Goal: Find contact information: Find contact information

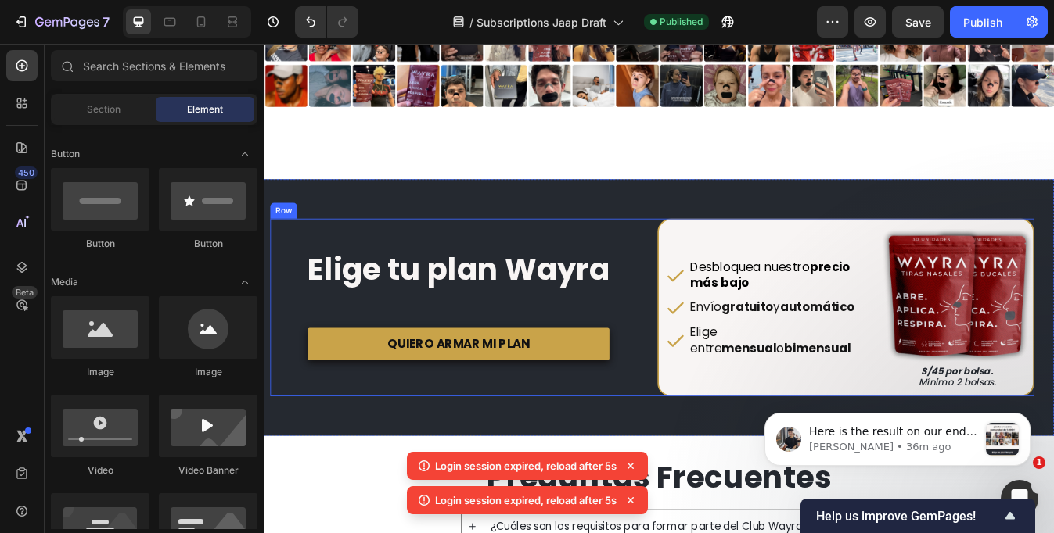
scroll to position [2886, 0]
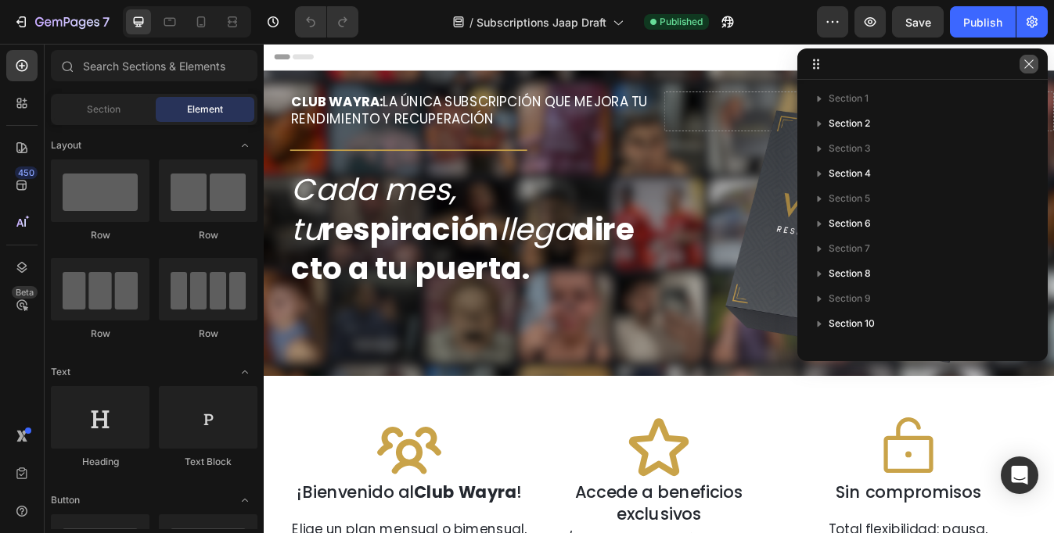
click at [1031, 67] on icon "button" at bounding box center [1028, 64] width 13 height 13
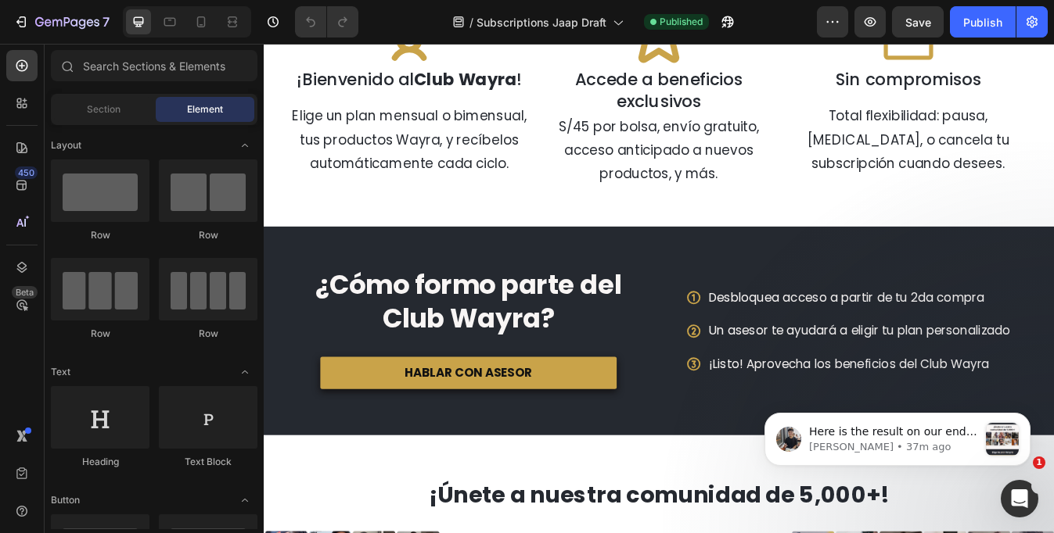
scroll to position [494, 0]
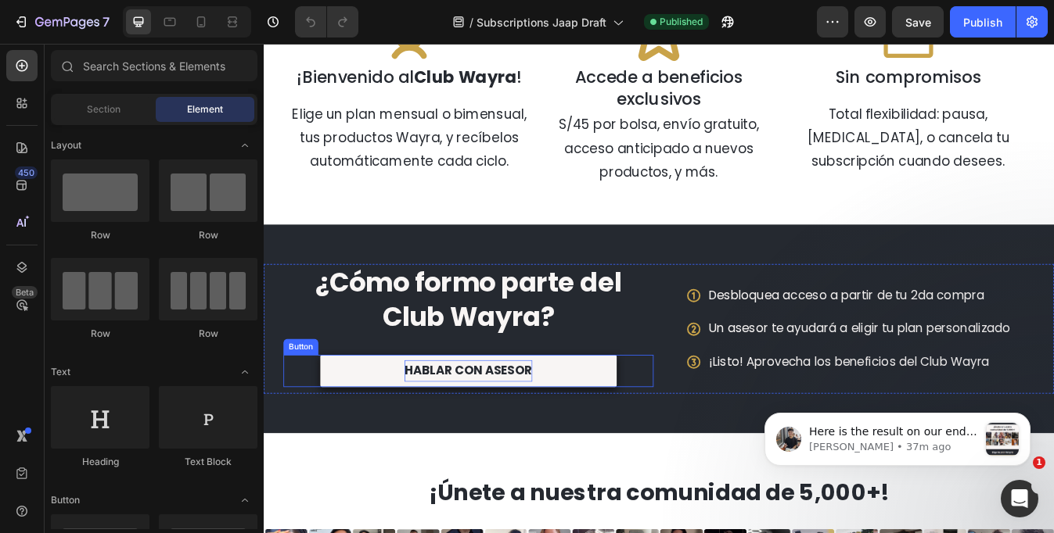
click at [561, 434] on p "HABLAR CON ASESOR" at bounding box center [507, 432] width 152 height 25
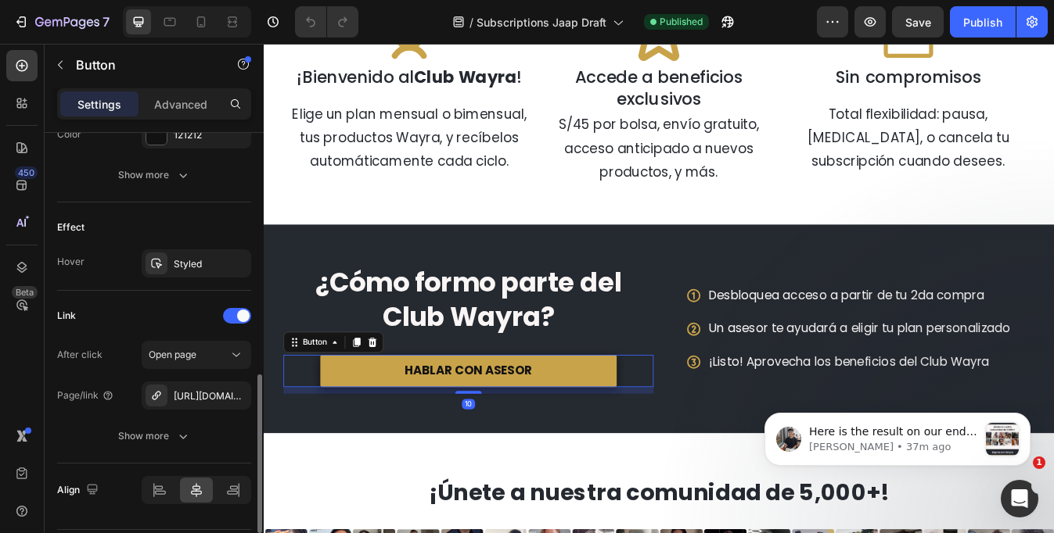
scroll to position [737, 0]
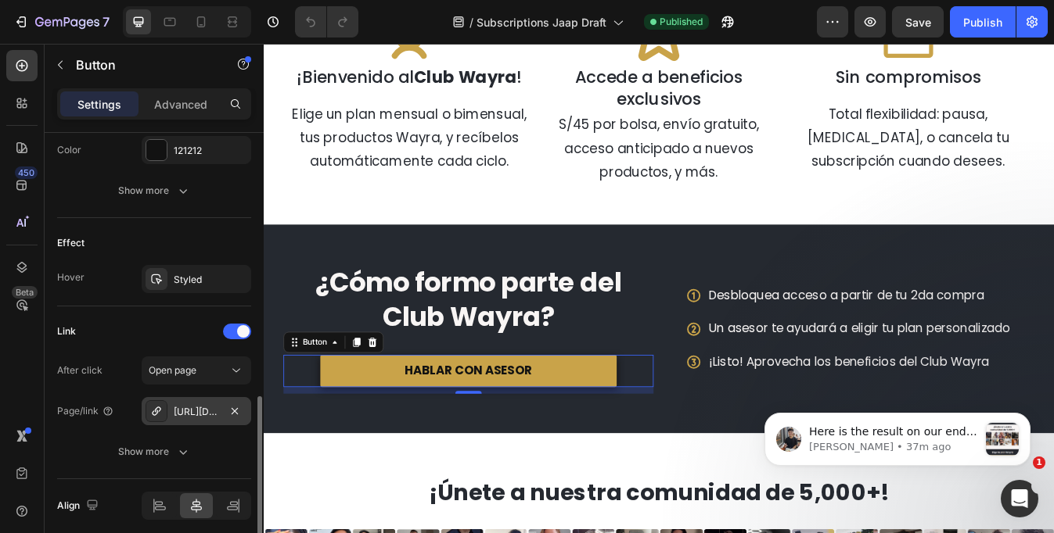
click at [204, 412] on div "https://wa.me/51954703144?text=Hola%2C%20quiero%20unirme%20al%20Club%20Wayra" at bounding box center [196, 412] width 45 height 14
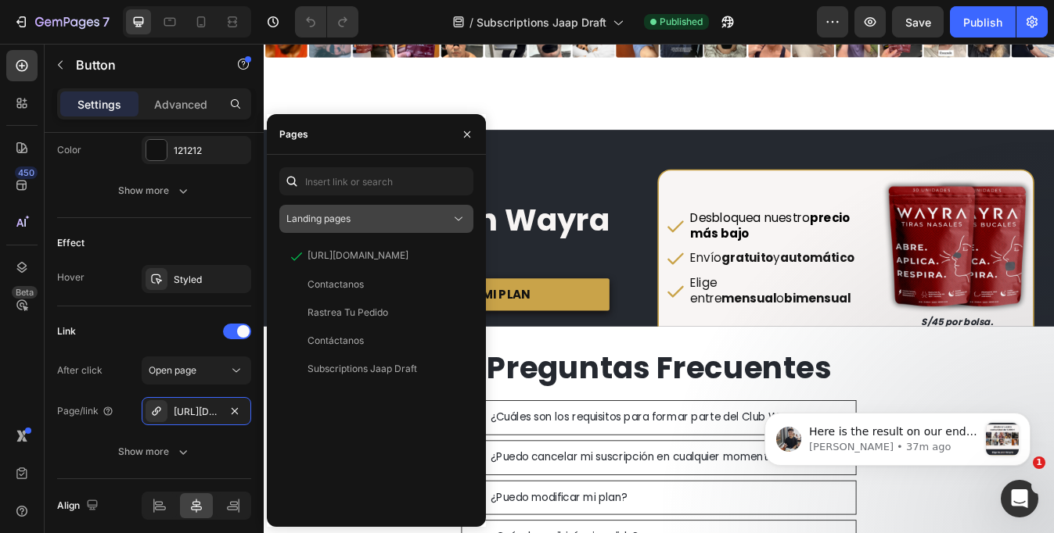
scroll to position [1187, 0]
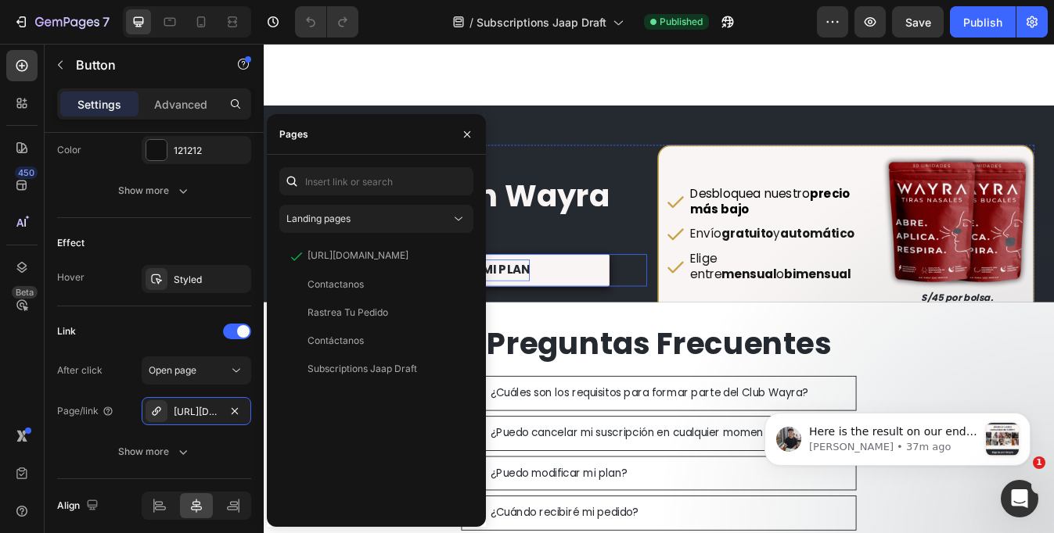
click at [571, 318] on p "QUIERO ARMAR MI PLAN" at bounding box center [495, 312] width 169 height 25
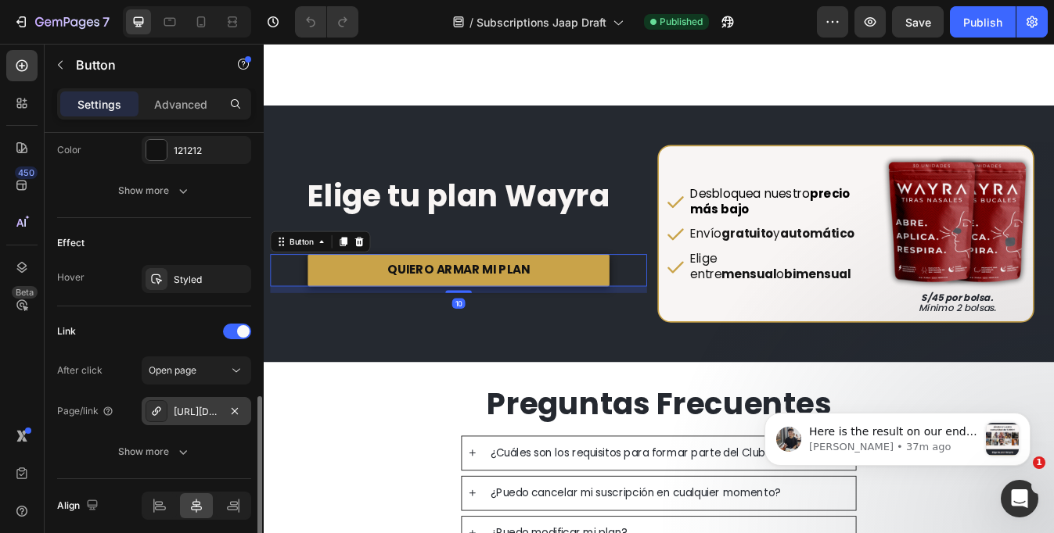
click at [203, 411] on div "https://wa.me/51954703144?text=Hola%2C%20quiero%20unirme%20al%20Club%20Wayra" at bounding box center [196, 412] width 45 height 14
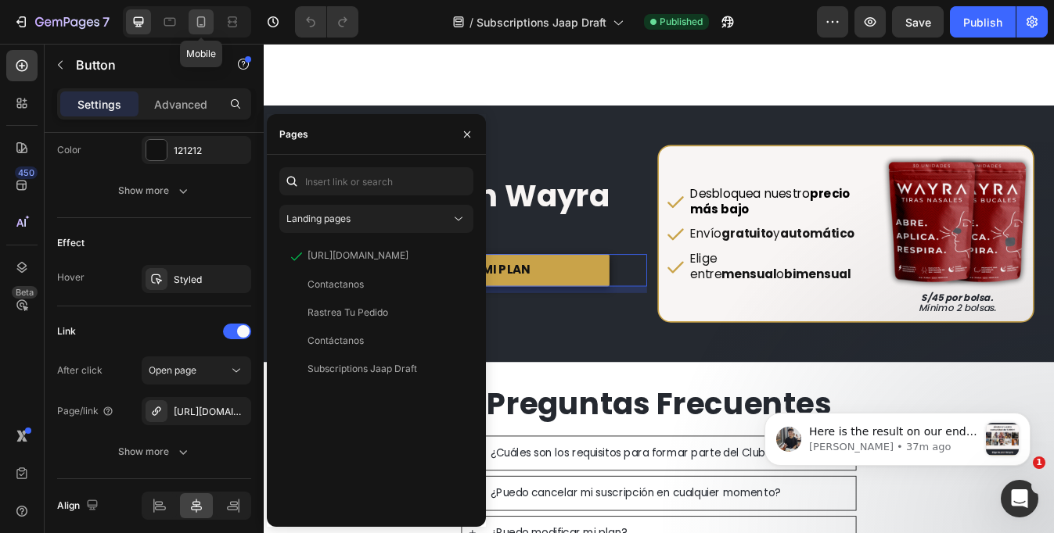
click at [198, 15] on icon at bounding box center [201, 22] width 16 height 16
type input "12"
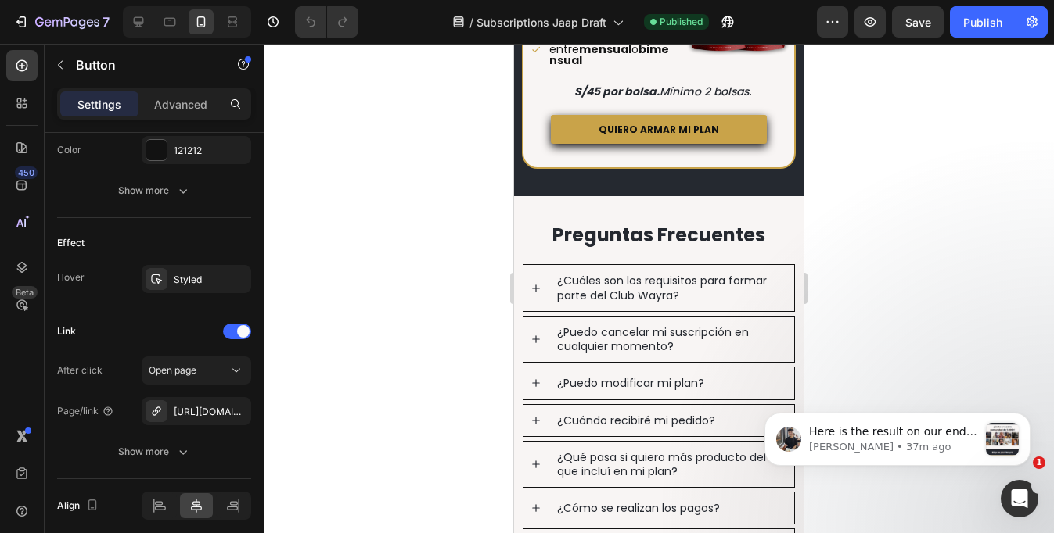
scroll to position [1189, 0]
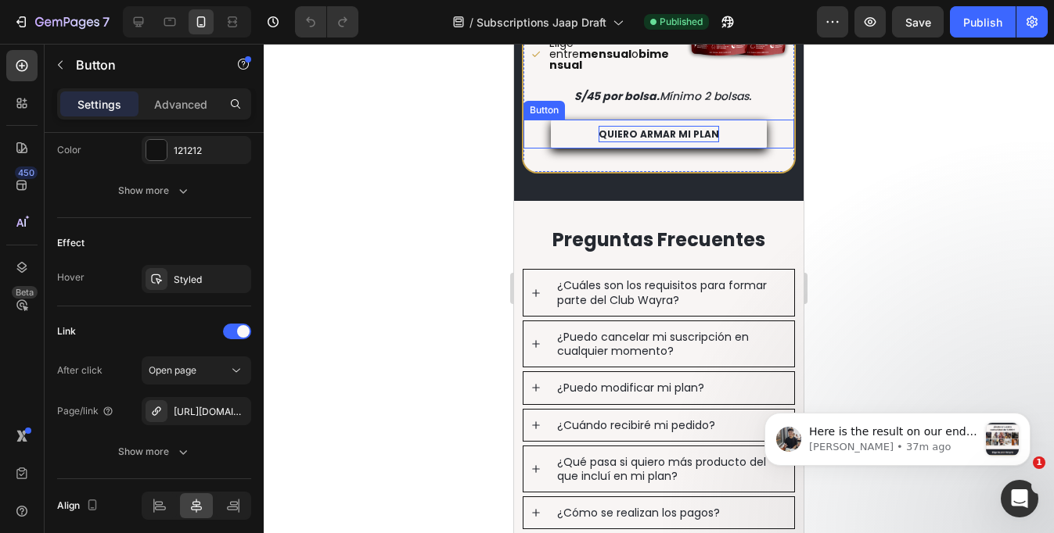
click at [630, 126] on p "QUIERO ARMAR MI PLAN" at bounding box center [658, 134] width 120 height 17
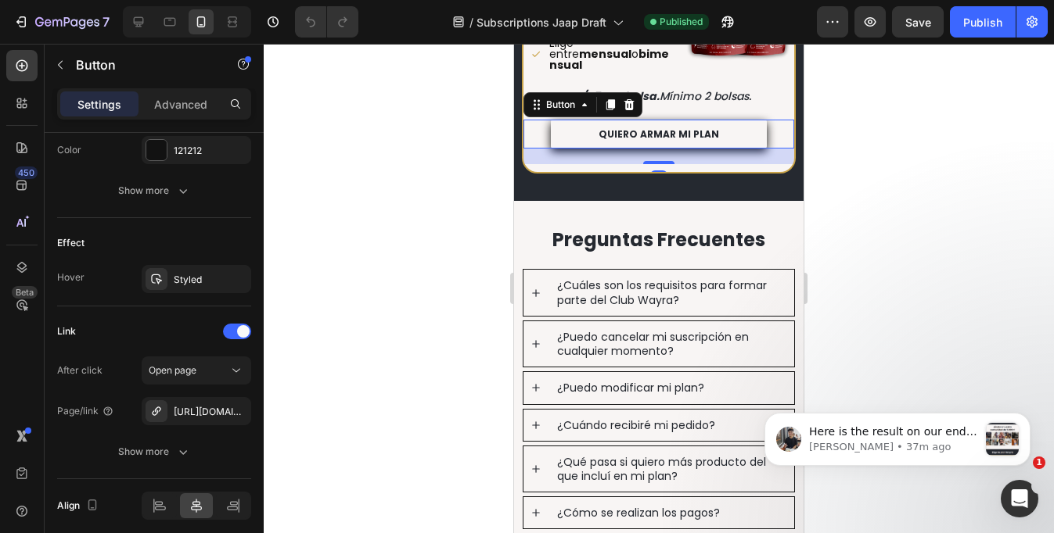
click at [587, 120] on link "QUIERO ARMAR MI PLAN" at bounding box center [659, 135] width 217 height 30
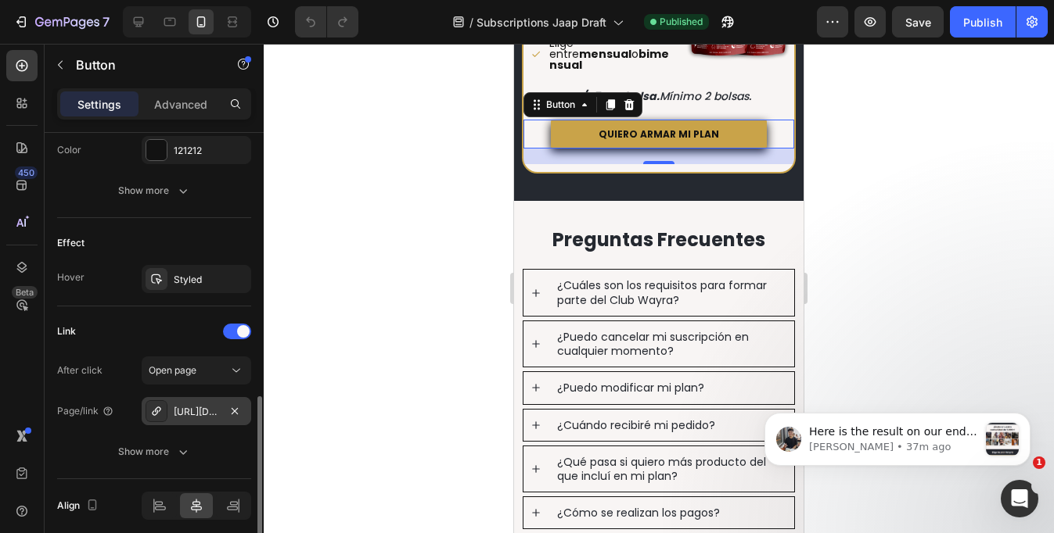
click at [201, 399] on div "https://wa.me/51954703144?text=Hola%2C%20quiero%20unirme%20al%20Club%20Wayra" at bounding box center [197, 411] width 110 height 28
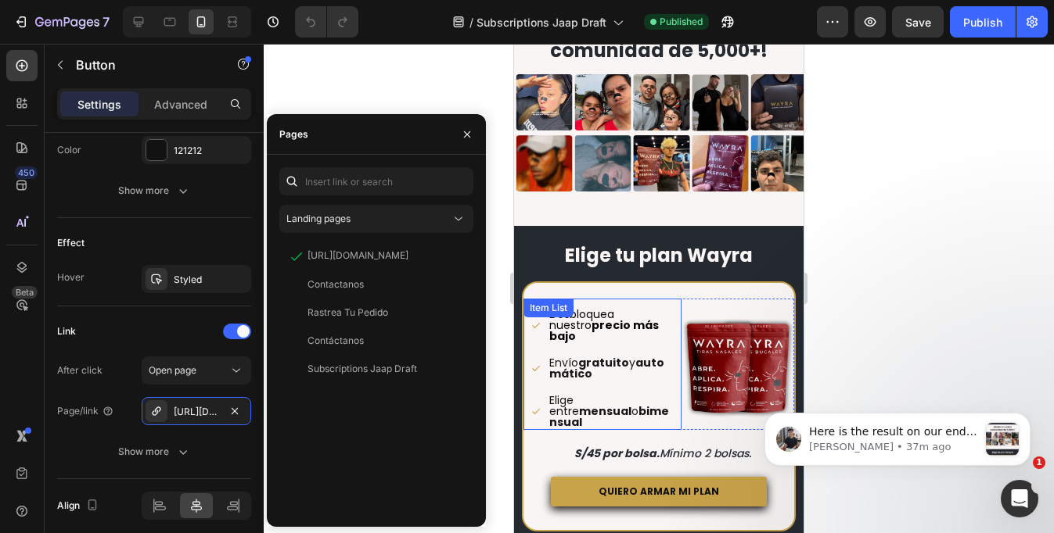
scroll to position [944, 0]
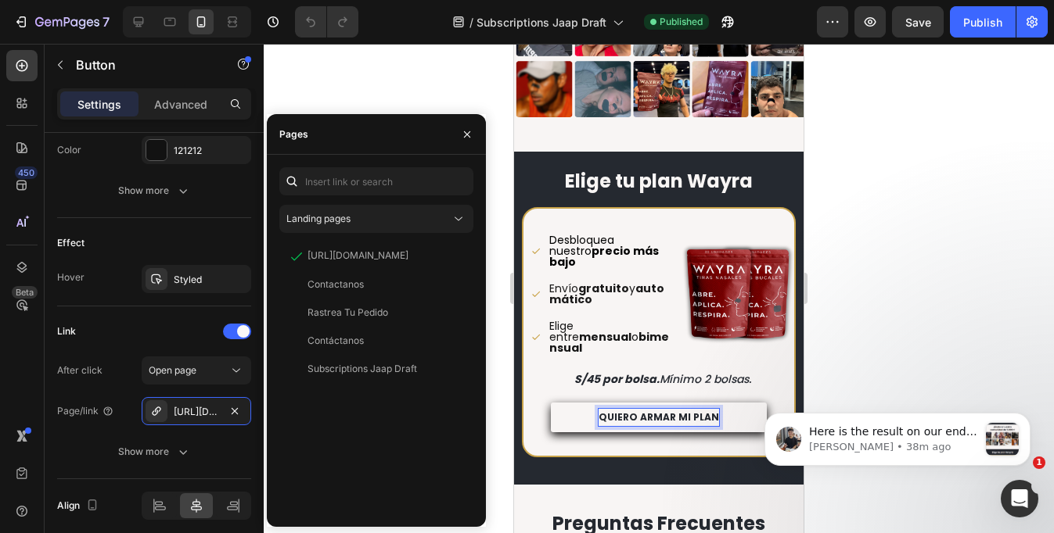
click at [643, 409] on p "QUIERO ARMAR MI PLAN" at bounding box center [658, 417] width 120 height 17
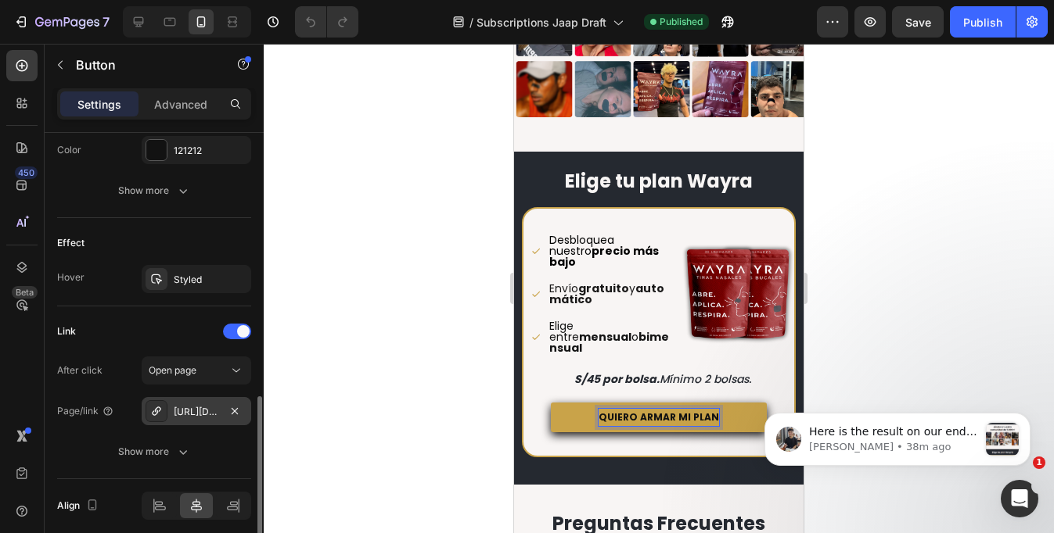
click at [189, 419] on div "https://wa.me/51954703144?text=Hola%2C%20quiero%20unirme%20al%20Club%20Wayra" at bounding box center [197, 411] width 110 height 28
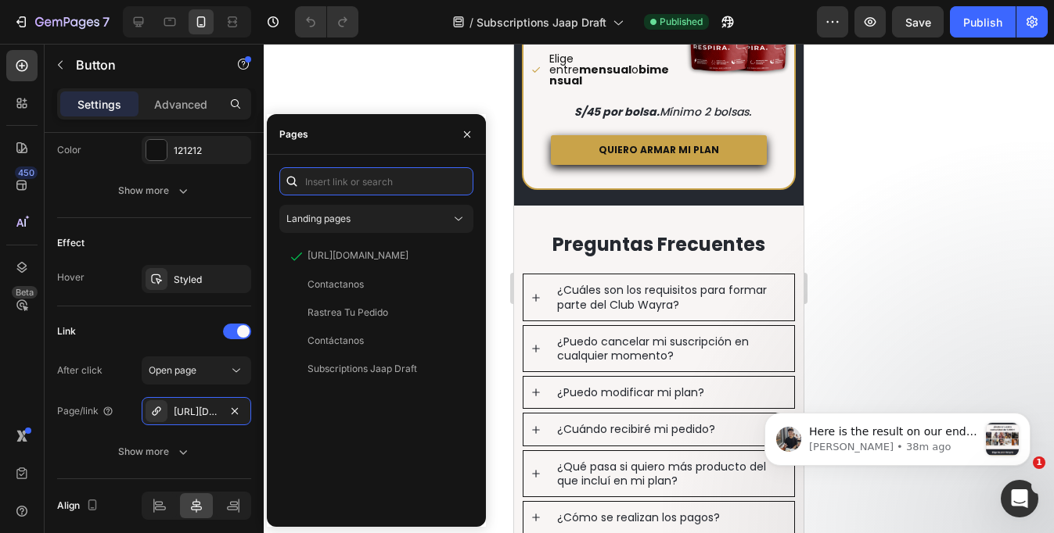
scroll to position [1006, 0]
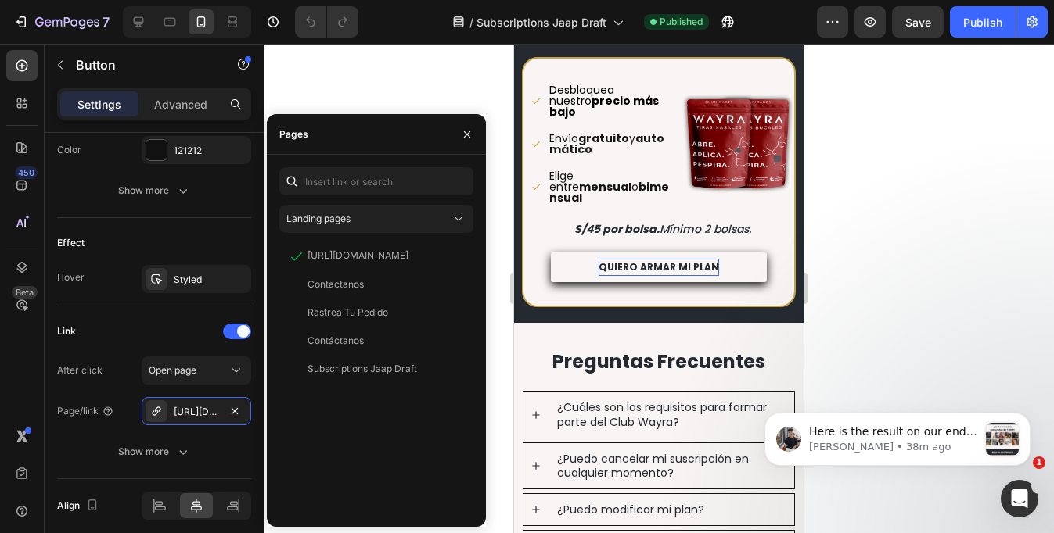
click at [658, 261] on p "QUIERO ARMAR MI PLAN" at bounding box center [658, 267] width 120 height 17
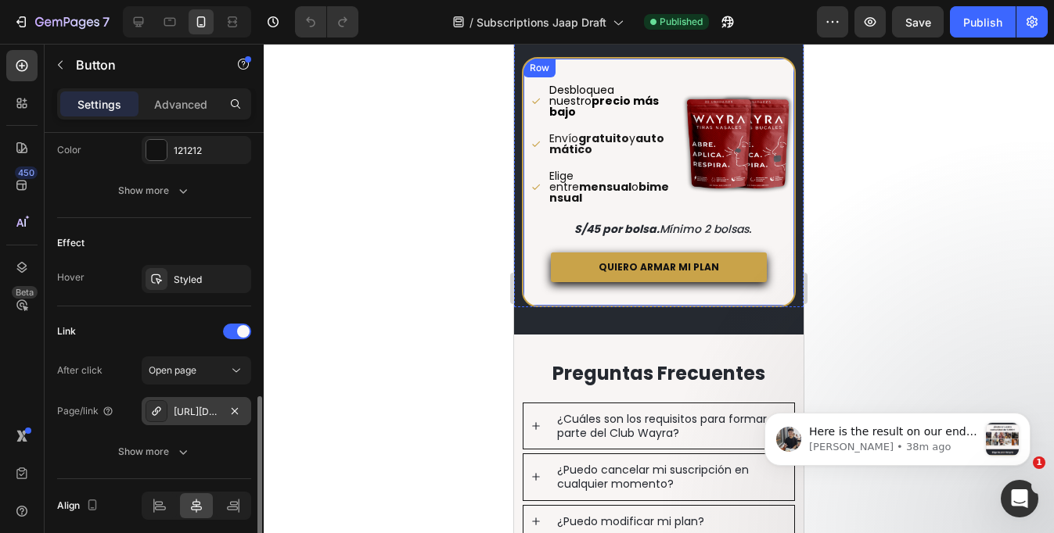
click at [203, 412] on div "https://wa.me/51954703144?text=Hola%2C%20quiero%20unirme%20al%20Club%20Wayra" at bounding box center [196, 412] width 45 height 14
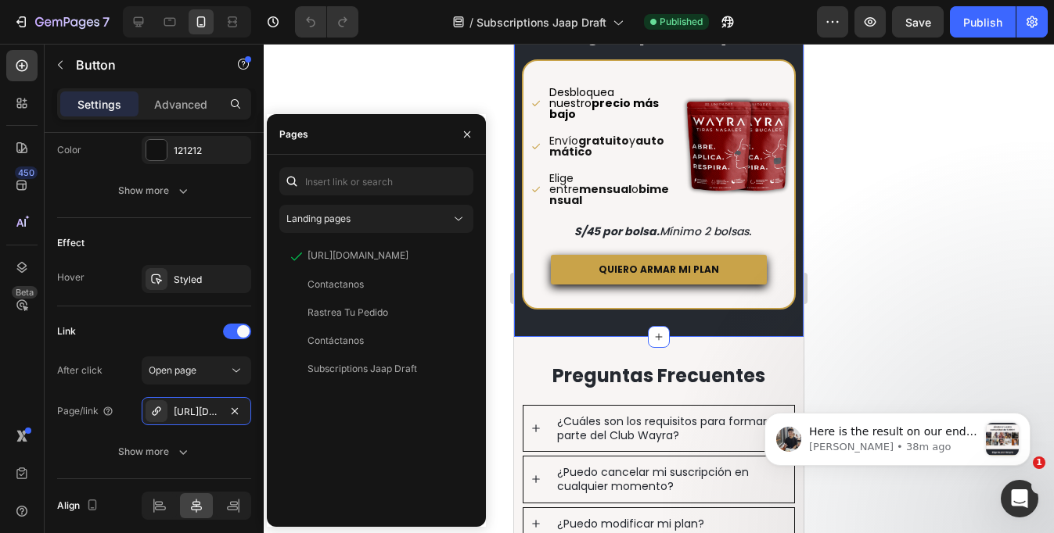
scroll to position [0, 0]
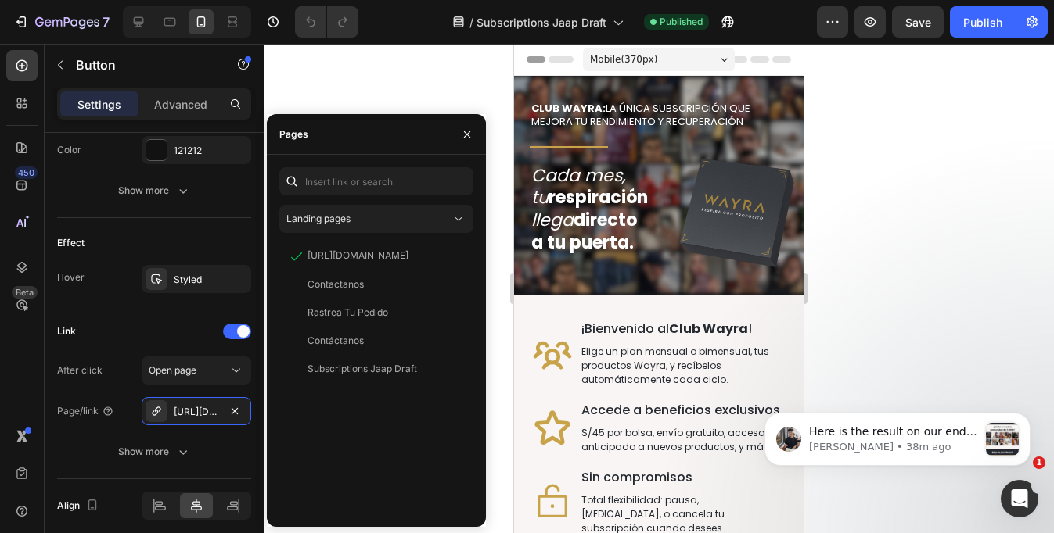
click at [346, 71] on div at bounding box center [659, 289] width 790 height 490
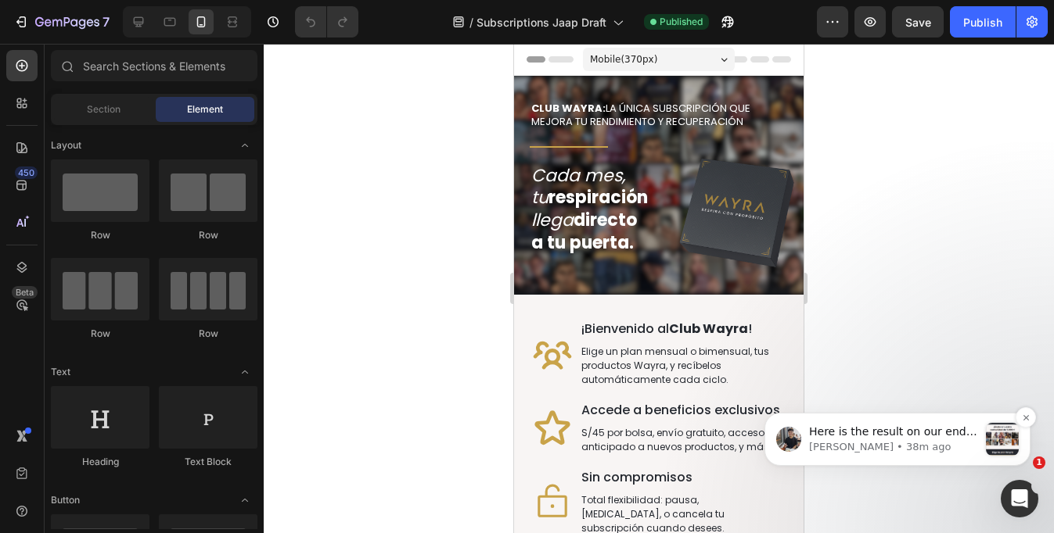
click at [928, 449] on p "Tony • 38m ago" at bounding box center [893, 447] width 169 height 14
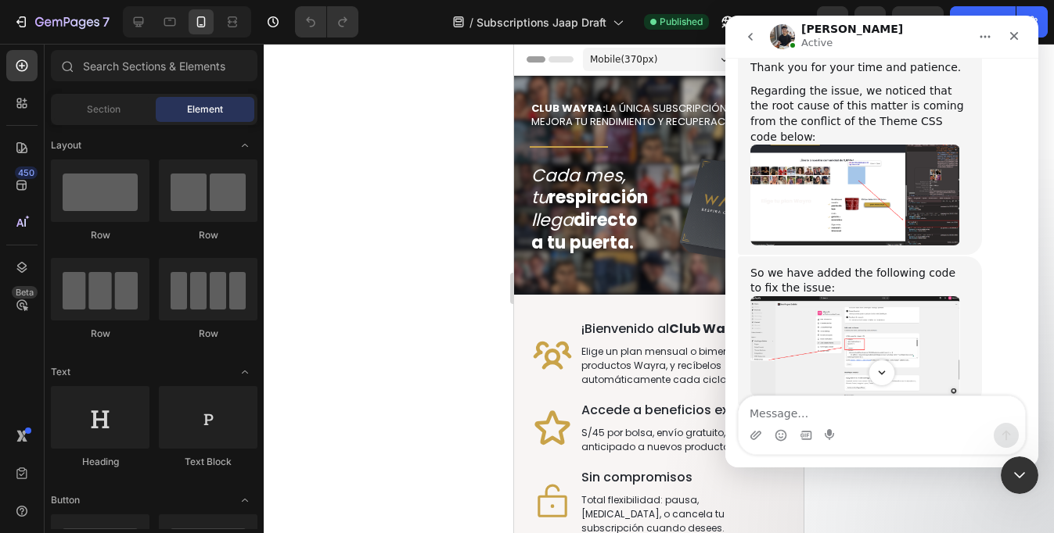
scroll to position [2974, 0]
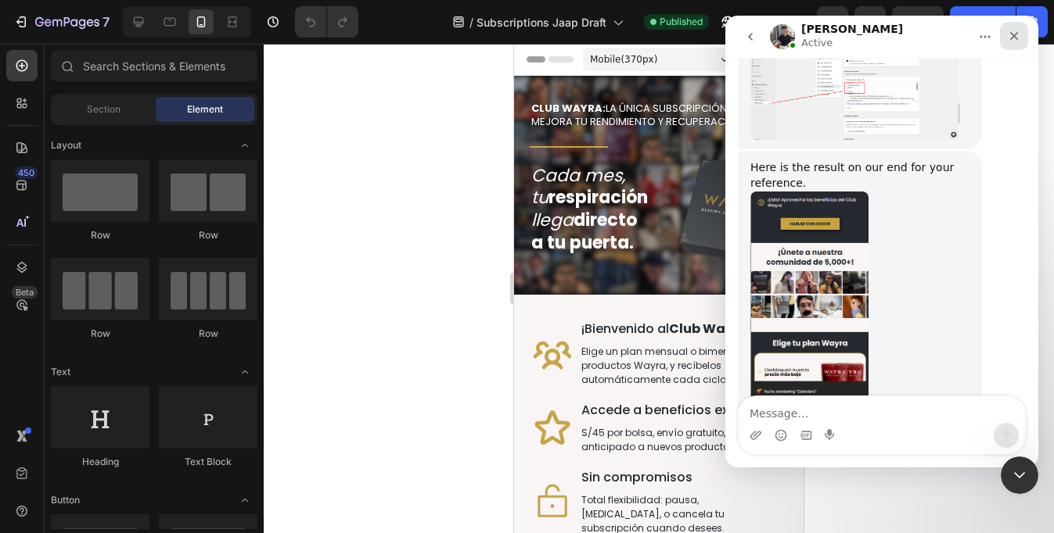
click at [1017, 44] on div "Close" at bounding box center [1014, 36] width 28 height 28
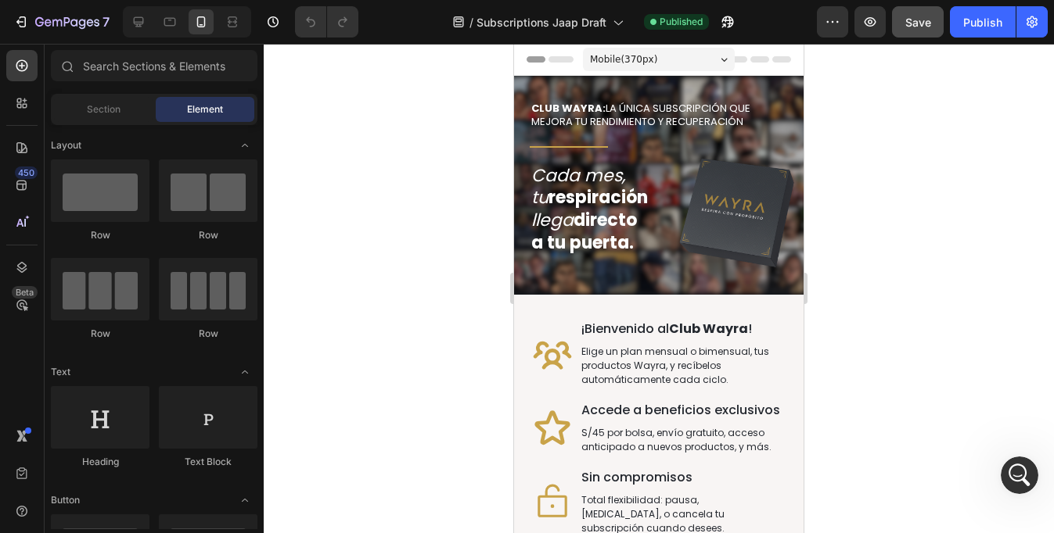
scroll to position [2923, 0]
